Goal: Navigation & Orientation: Find specific page/section

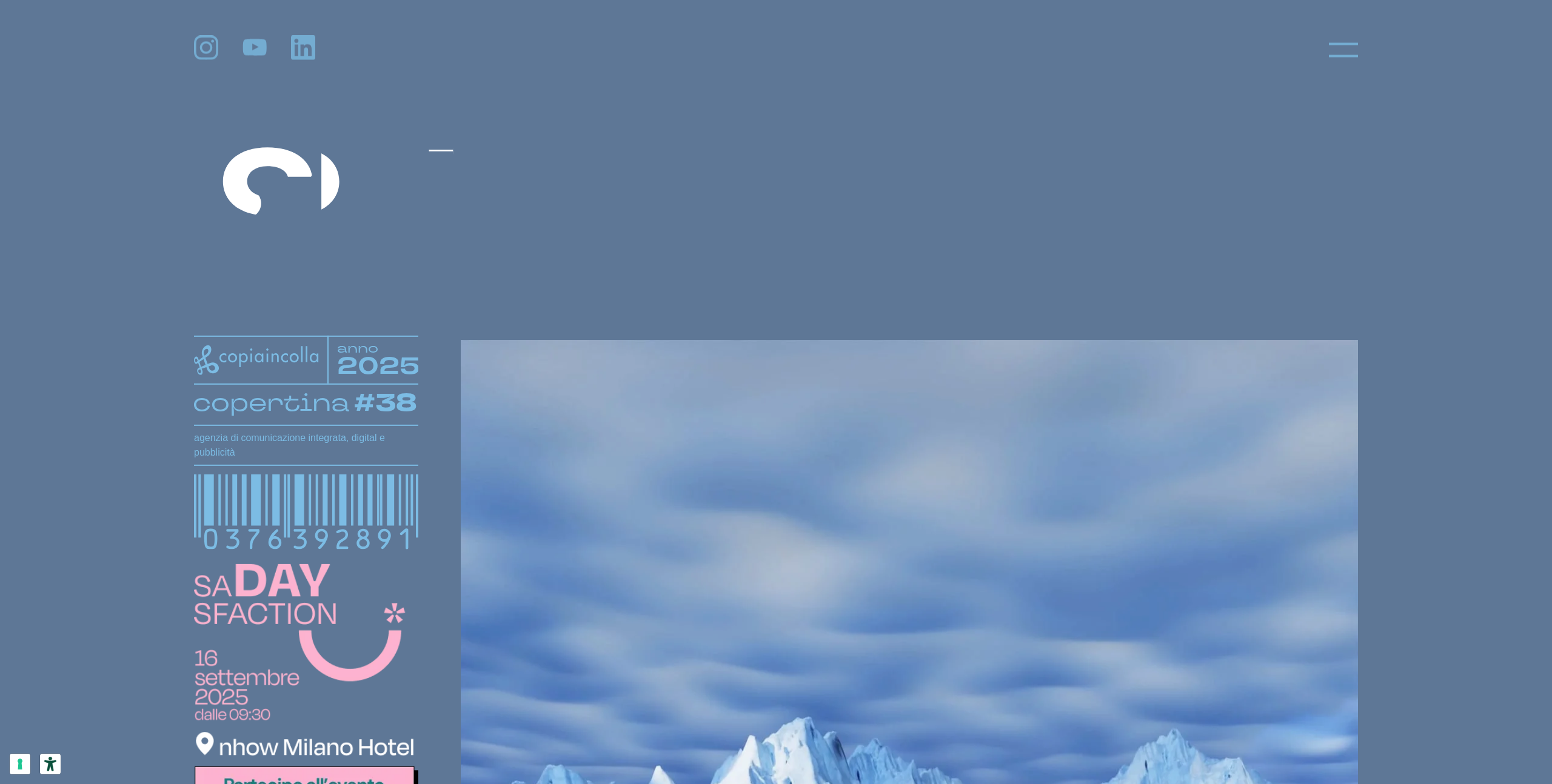
scroll to position [1, 0]
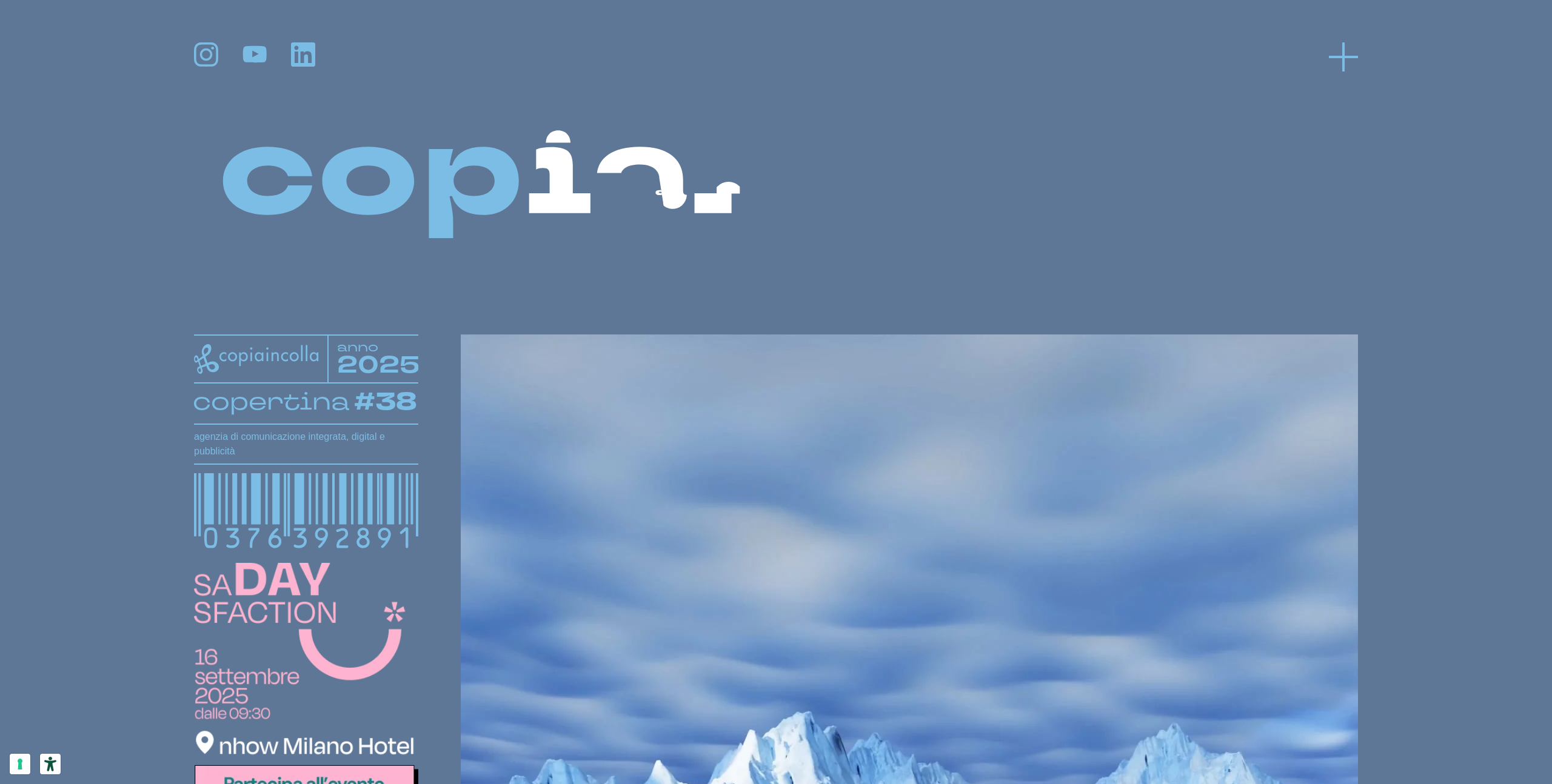
click at [1341, 51] on icon at bounding box center [1343, 57] width 29 height 29
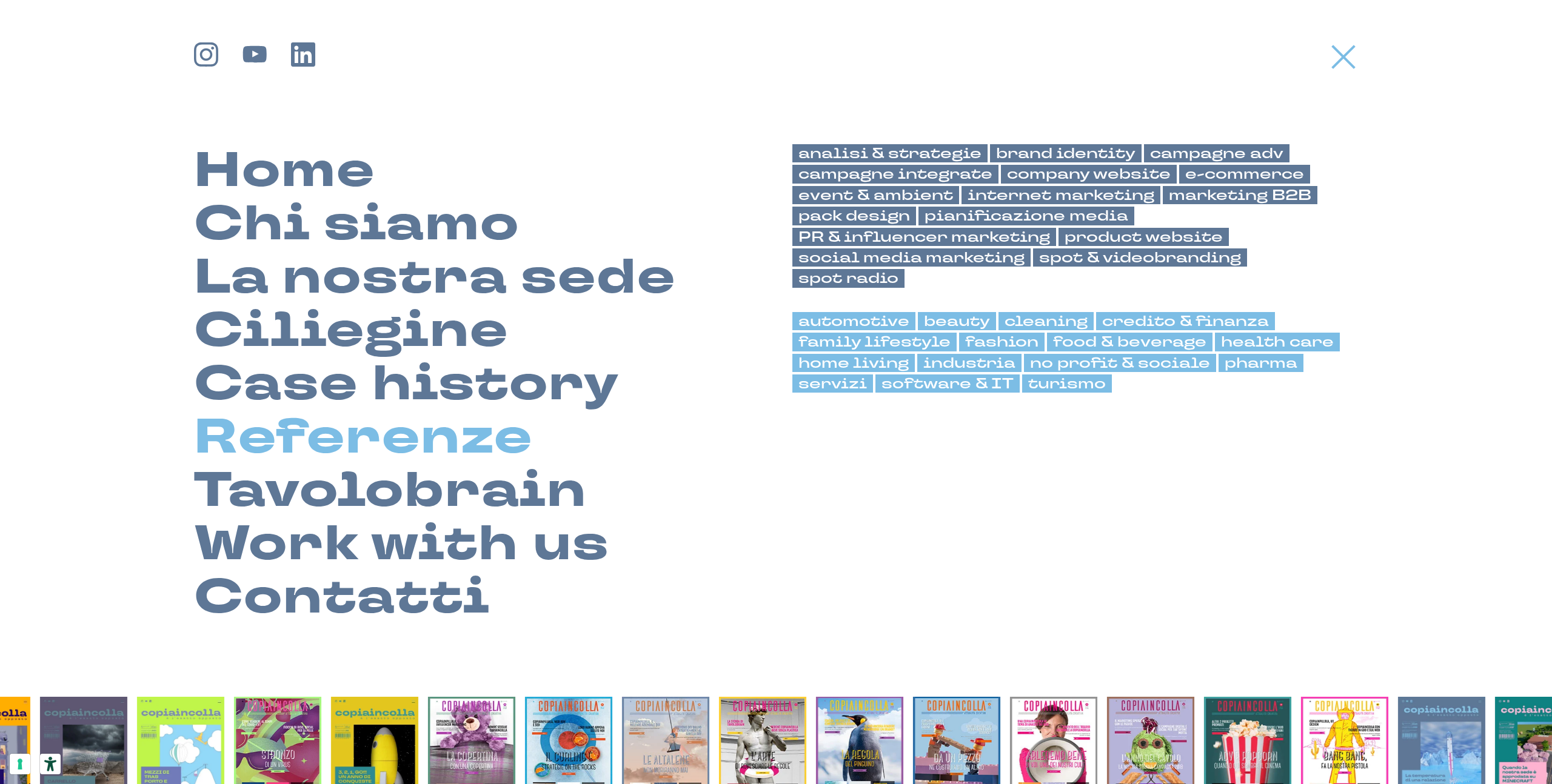
click at [306, 425] on link "Referenze" at bounding box center [364, 438] width 339 height 54
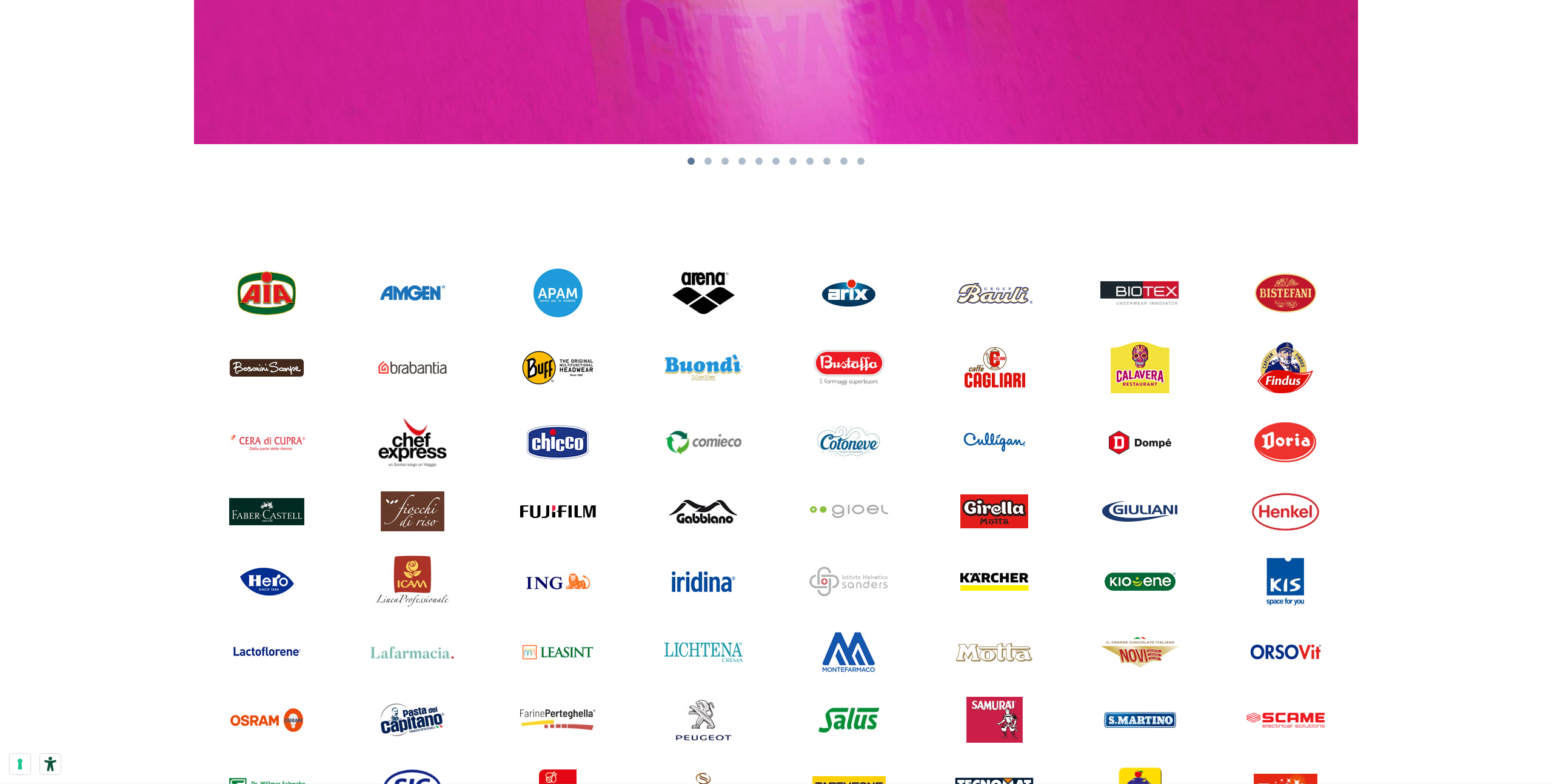
click at [697, 304] on img at bounding box center [703, 293] width 65 height 46
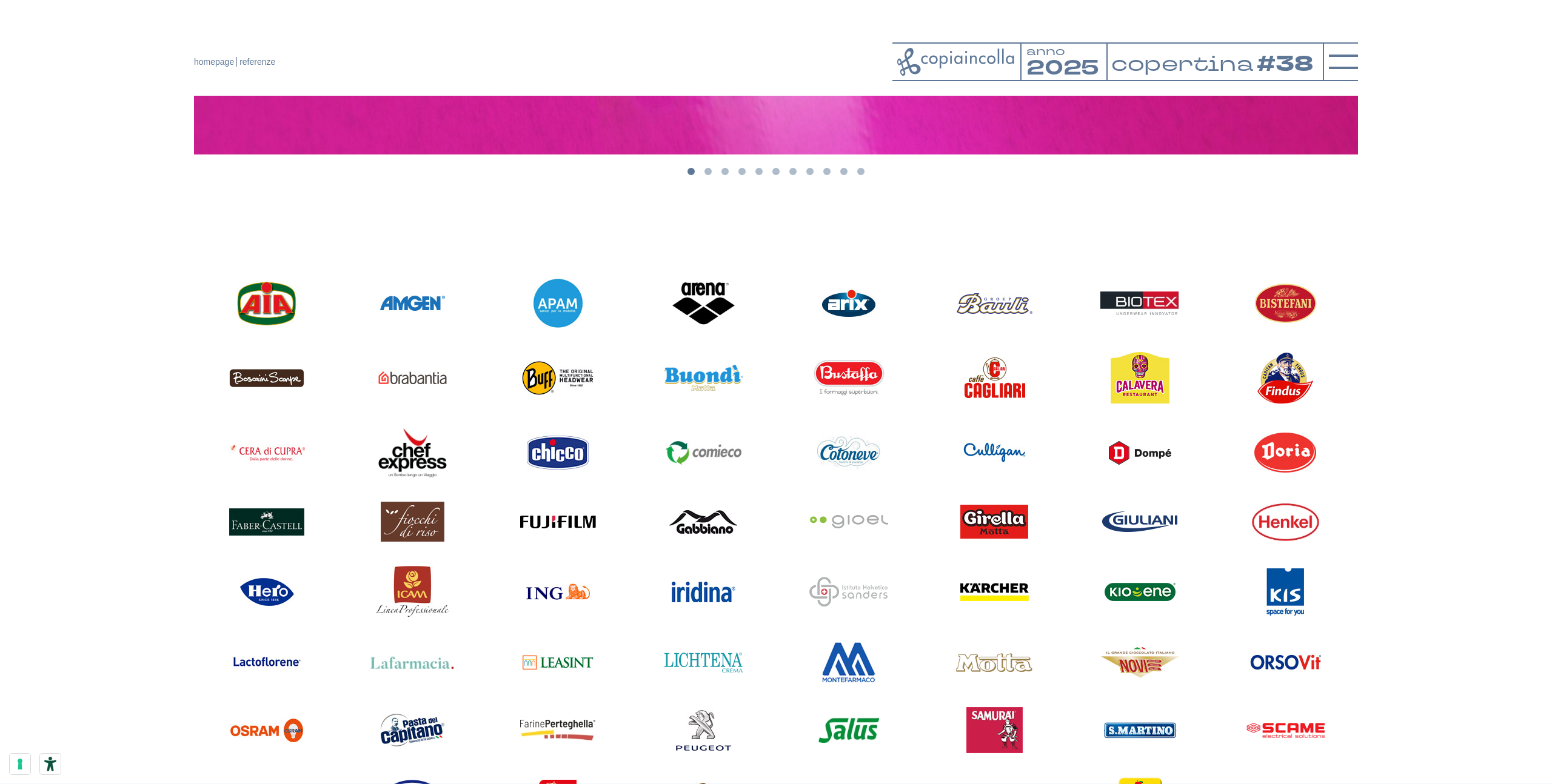
click at [707, 288] on img at bounding box center [703, 303] width 65 height 46
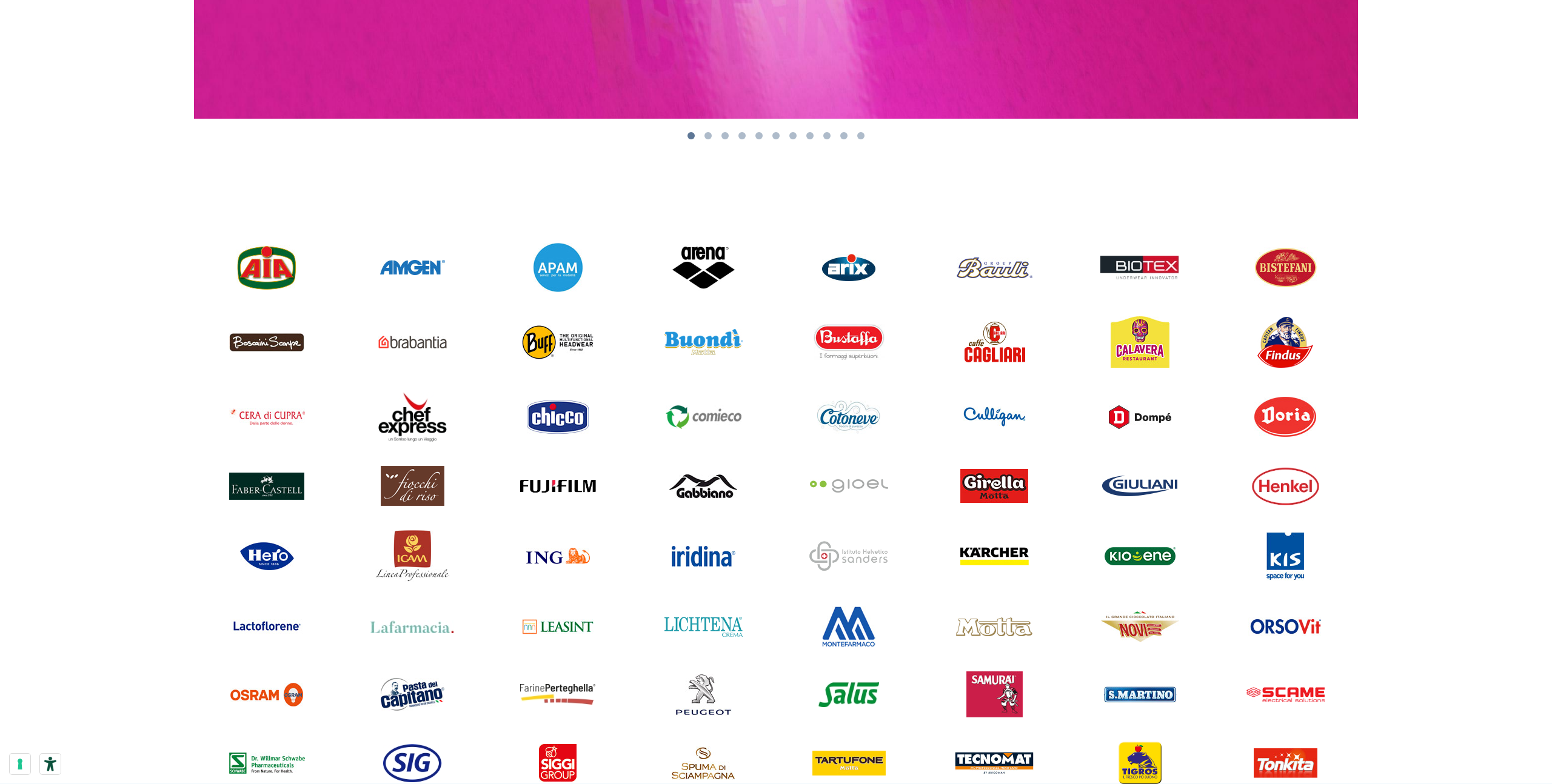
scroll to position [936, 0]
click at [718, 263] on img at bounding box center [703, 266] width 65 height 46
click at [697, 250] on img at bounding box center [703, 266] width 65 height 46
click at [707, 272] on img at bounding box center [703, 266] width 65 height 46
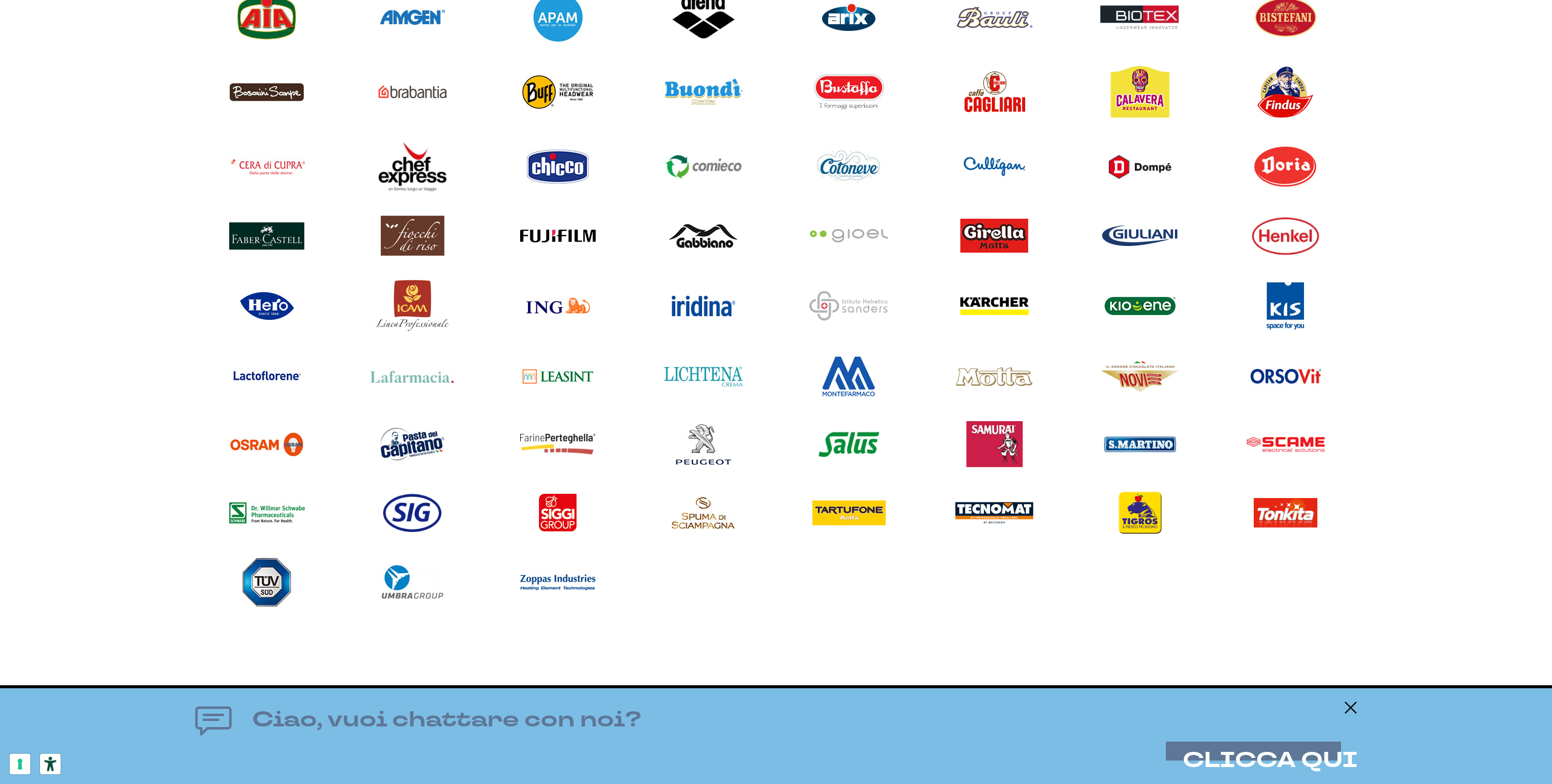
scroll to position [1187, 0]
